Goal: Task Accomplishment & Management: Use online tool/utility

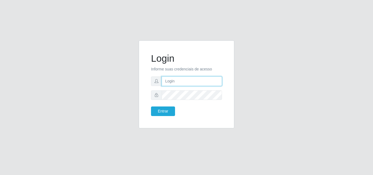
click at [188, 83] on input "text" at bounding box center [192, 81] width 60 height 10
type input "ana@saullus"
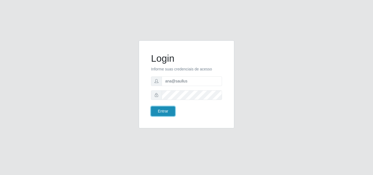
click at [164, 113] on button "Entrar" at bounding box center [163, 112] width 24 height 10
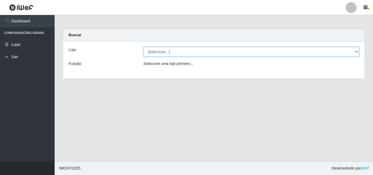
click at [356, 51] on select "[Selecione...] Saullus Supermercados" at bounding box center [251, 52] width 216 height 10
select select "423"
click at [143, 47] on select "[Selecione...] Saullus Supermercados" at bounding box center [251, 52] width 216 height 10
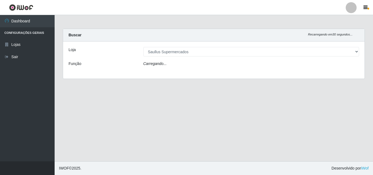
click at [290, 65] on div "Carregando..." at bounding box center [251, 65] width 224 height 8
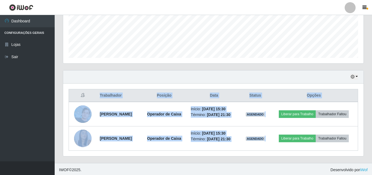
scroll to position [139, 0]
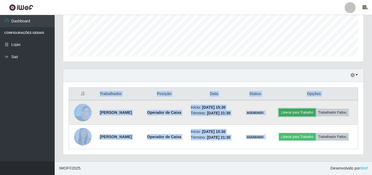
click at [307, 112] on button "Liberar para Trabalho" at bounding box center [297, 113] width 37 height 8
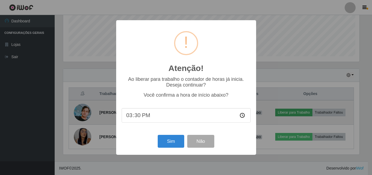
scroll to position [113, 298]
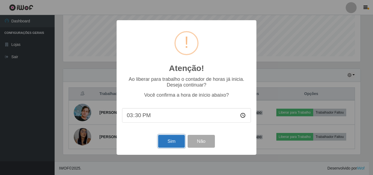
click at [181, 146] on button "Sim" at bounding box center [171, 141] width 27 height 13
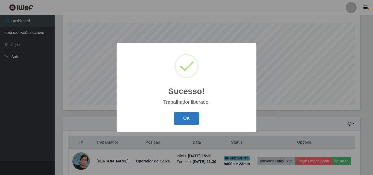
click at [187, 124] on button "OK" at bounding box center [186, 118] width 25 height 13
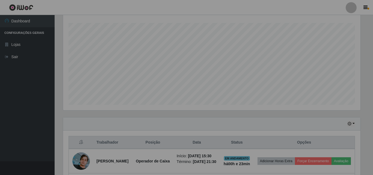
click at [187, 124] on div "Hoje 1 dia 3 dias 1 Semana Não encerrados" at bounding box center [212, 123] width 298 height 13
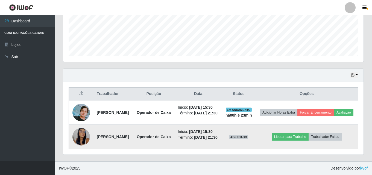
scroll to position [159, 0]
click at [302, 133] on button "Liberar para Trabalho" at bounding box center [290, 137] width 37 height 8
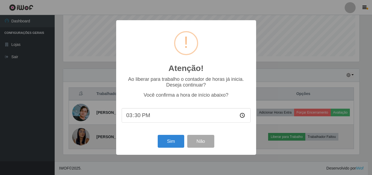
scroll to position [113, 298]
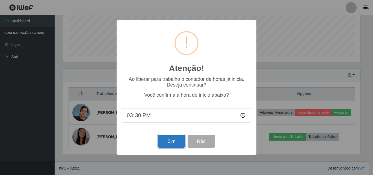
click at [178, 145] on button "Sim" at bounding box center [171, 141] width 27 height 13
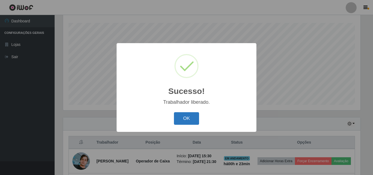
click at [177, 115] on button "OK" at bounding box center [186, 118] width 25 height 13
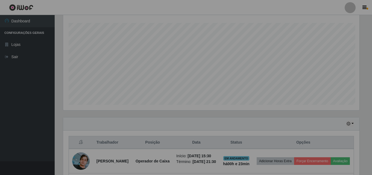
scroll to position [113, 300]
